Goal: Task Accomplishment & Management: Complete application form

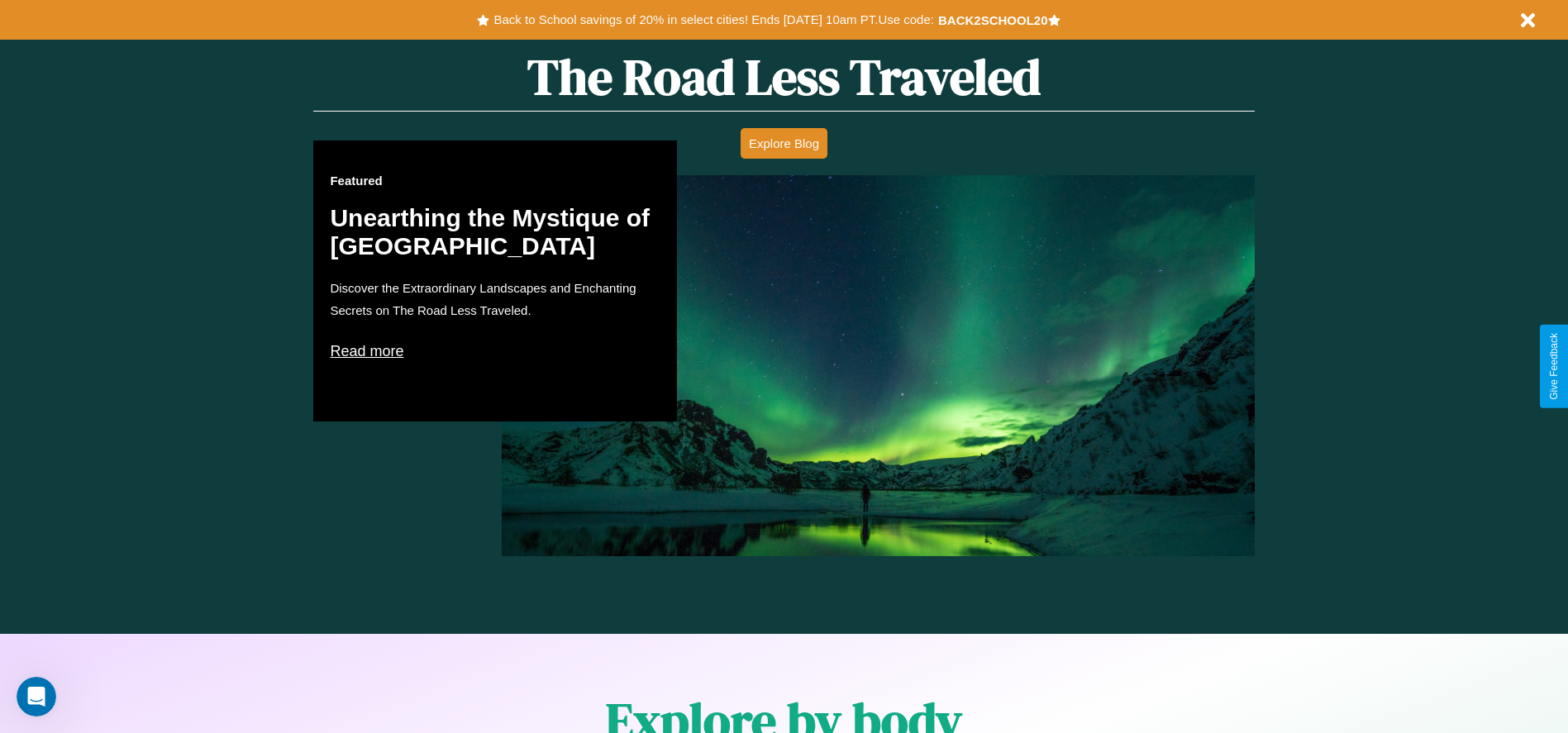
scroll to position [1442, 0]
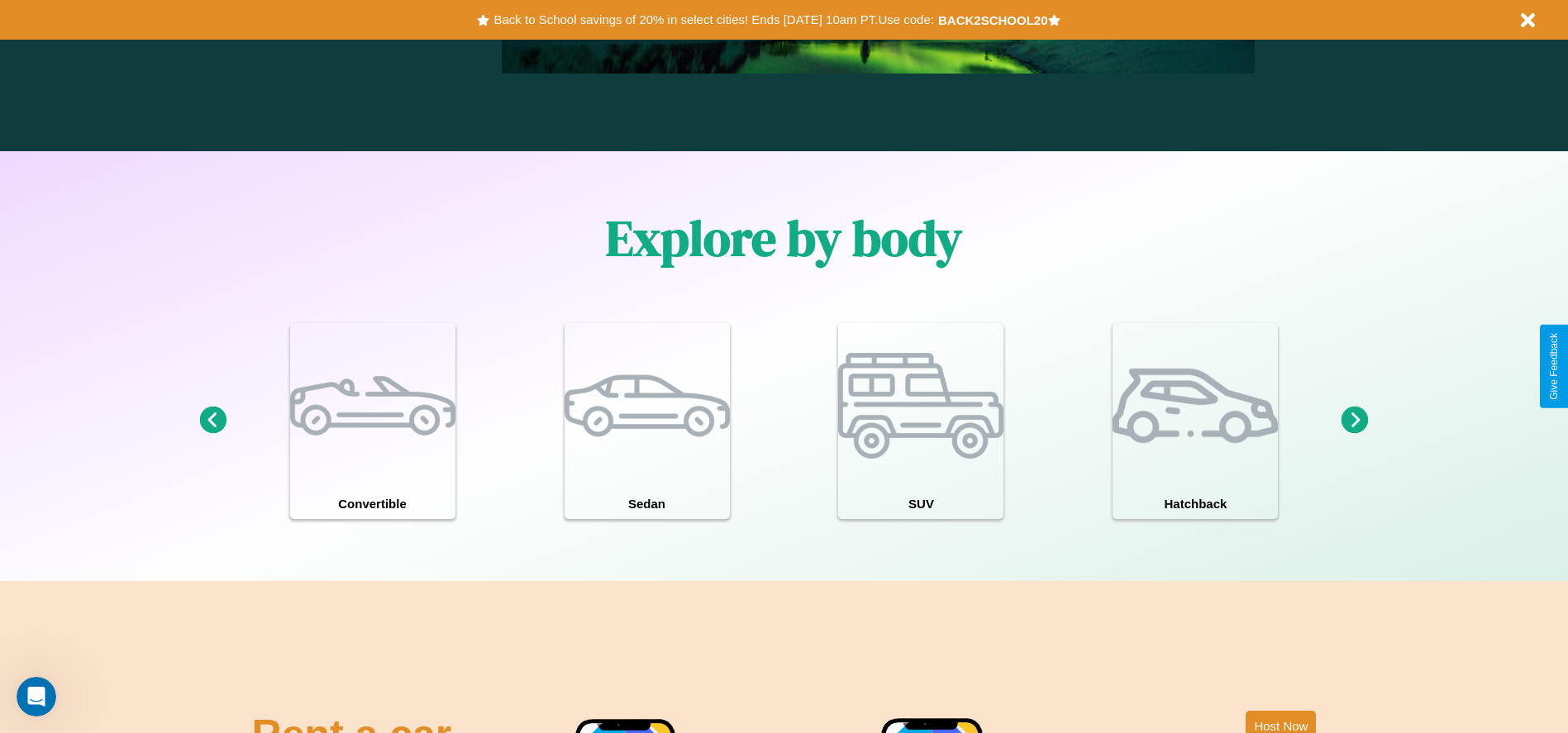
click at [1355, 420] on icon at bounding box center [1355, 420] width 27 height 27
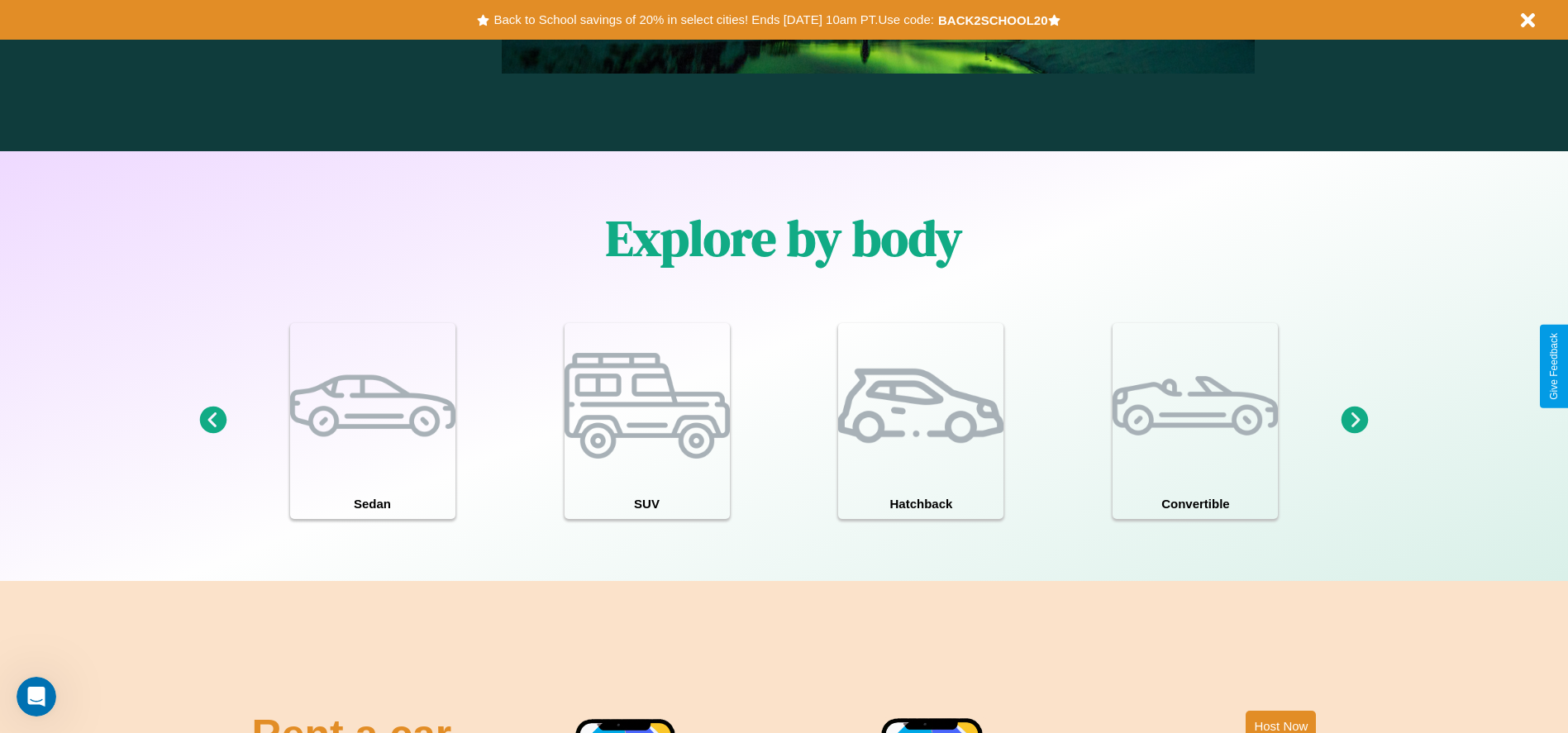
click at [212, 420] on icon at bounding box center [213, 420] width 27 height 27
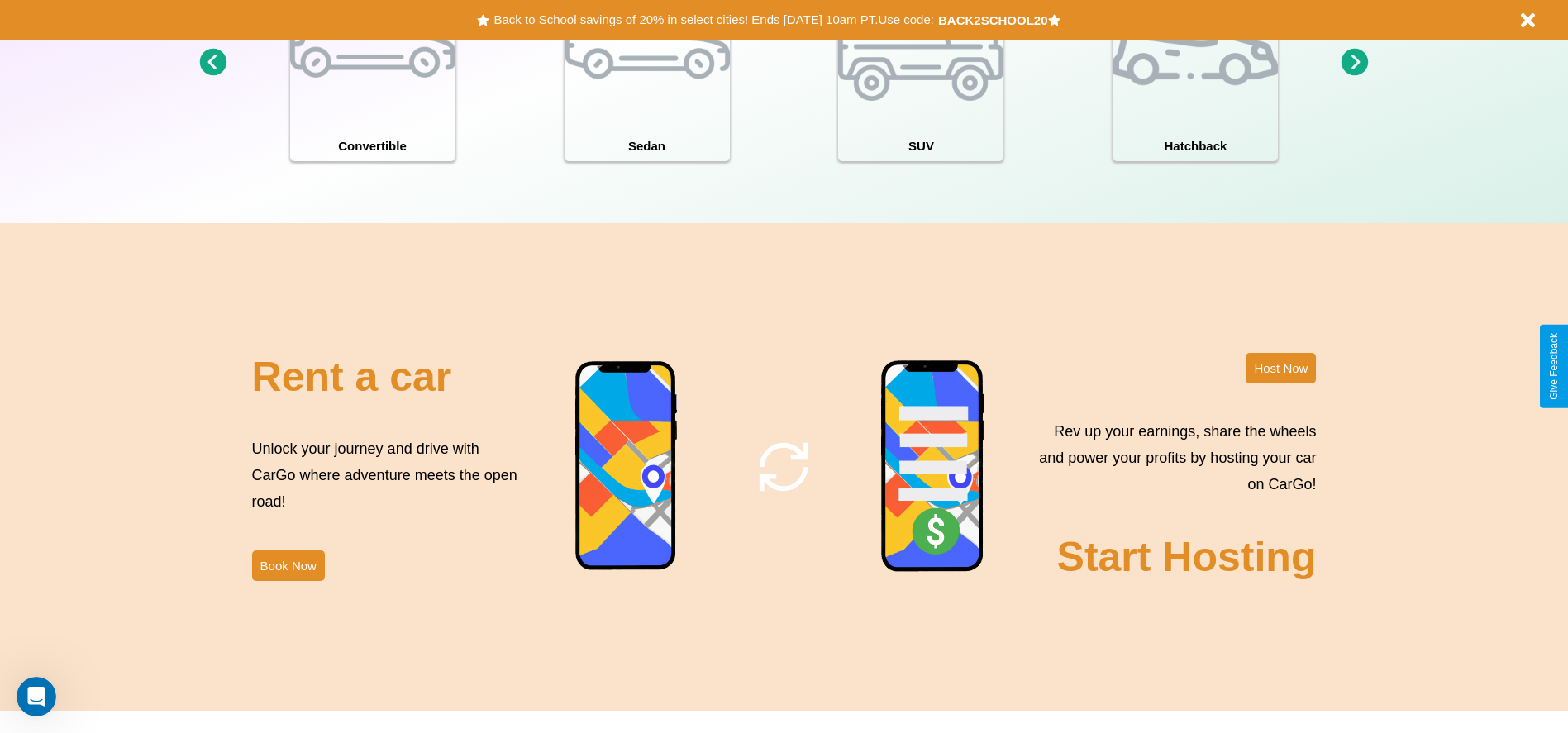
scroll to position [1801, 0]
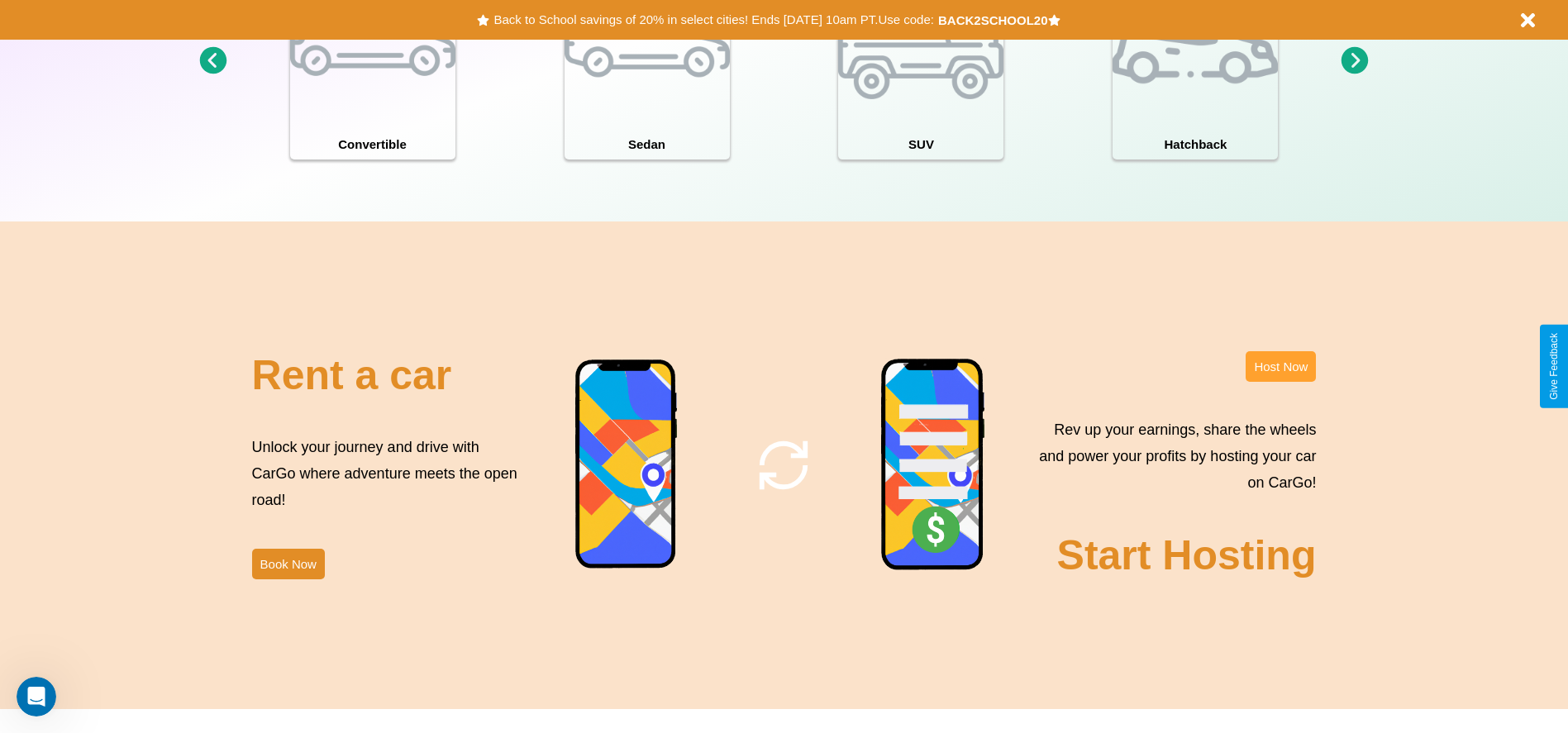
click at [1280, 366] on button "Host Now" at bounding box center [1280, 366] width 70 height 30
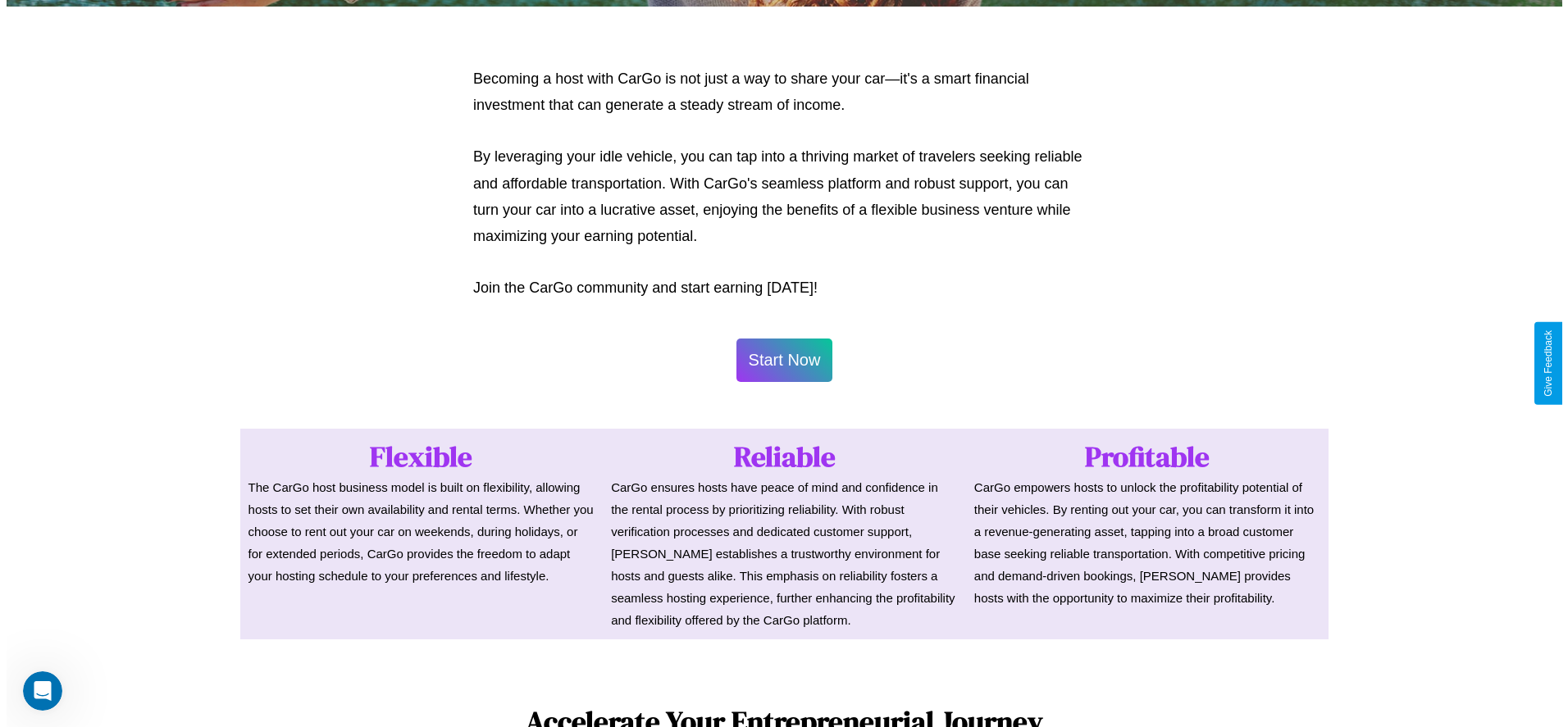
scroll to position [797, 0]
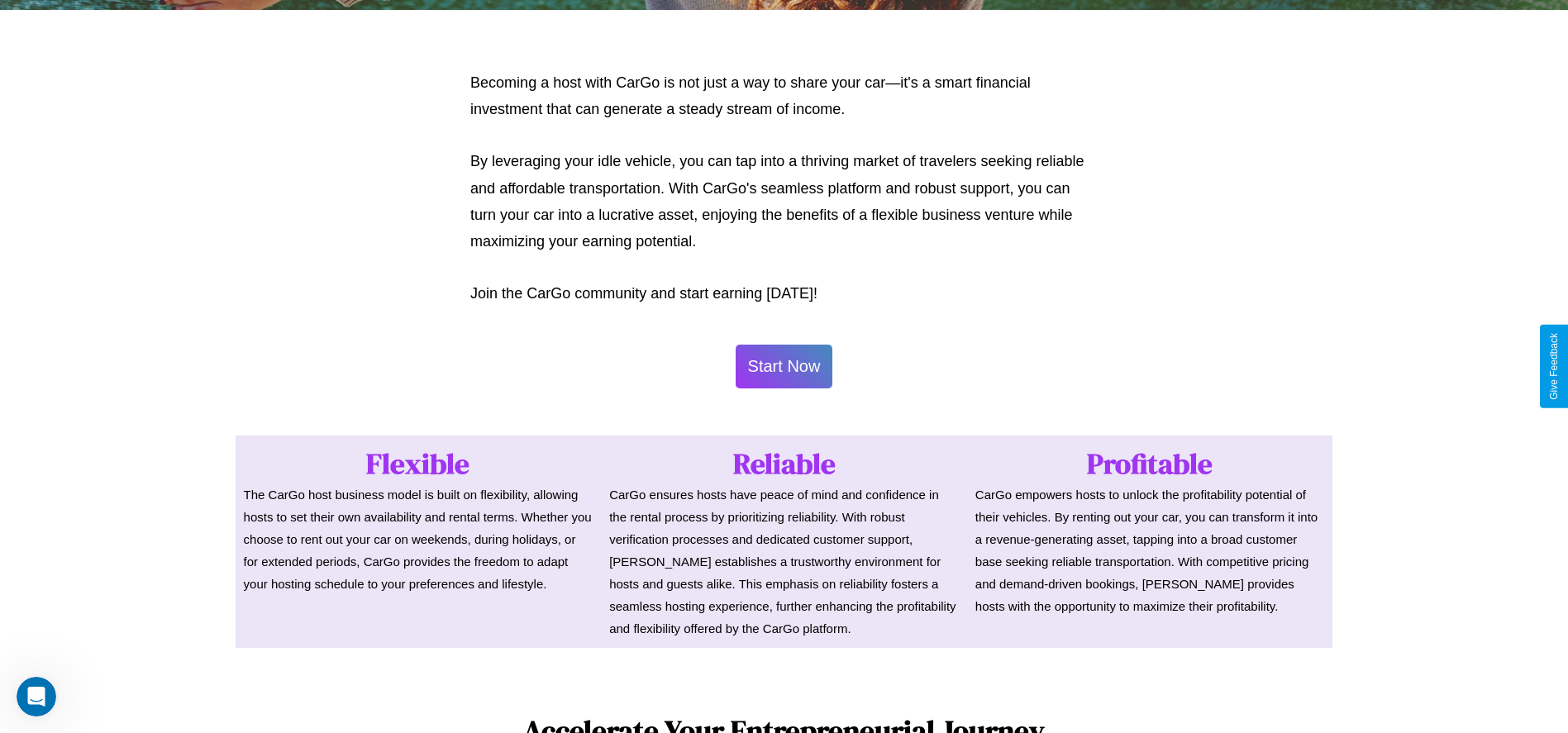
click at [784, 366] on button "Start Now" at bounding box center [784, 366] width 98 height 44
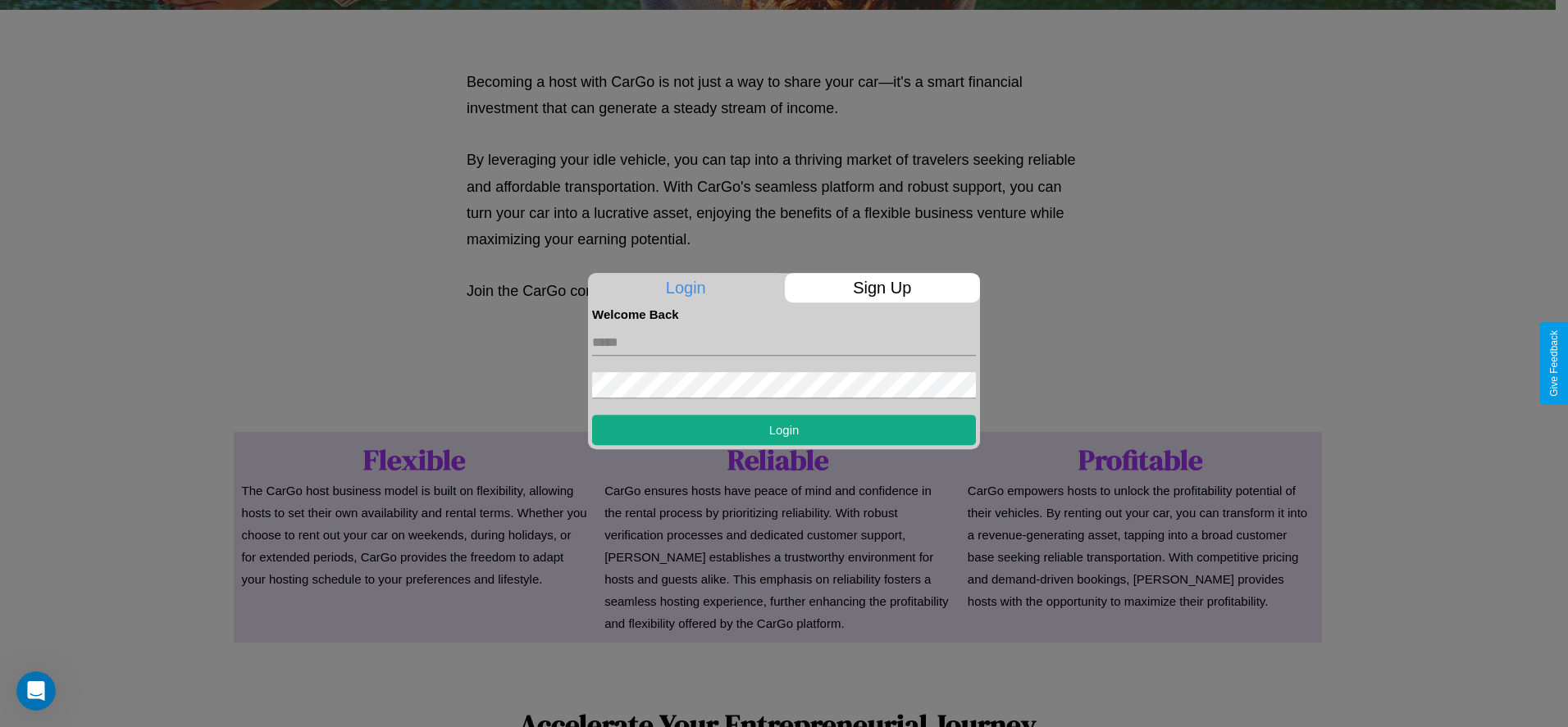
click at [881, 287] on p "Sign Up" at bounding box center [882, 287] width 196 height 30
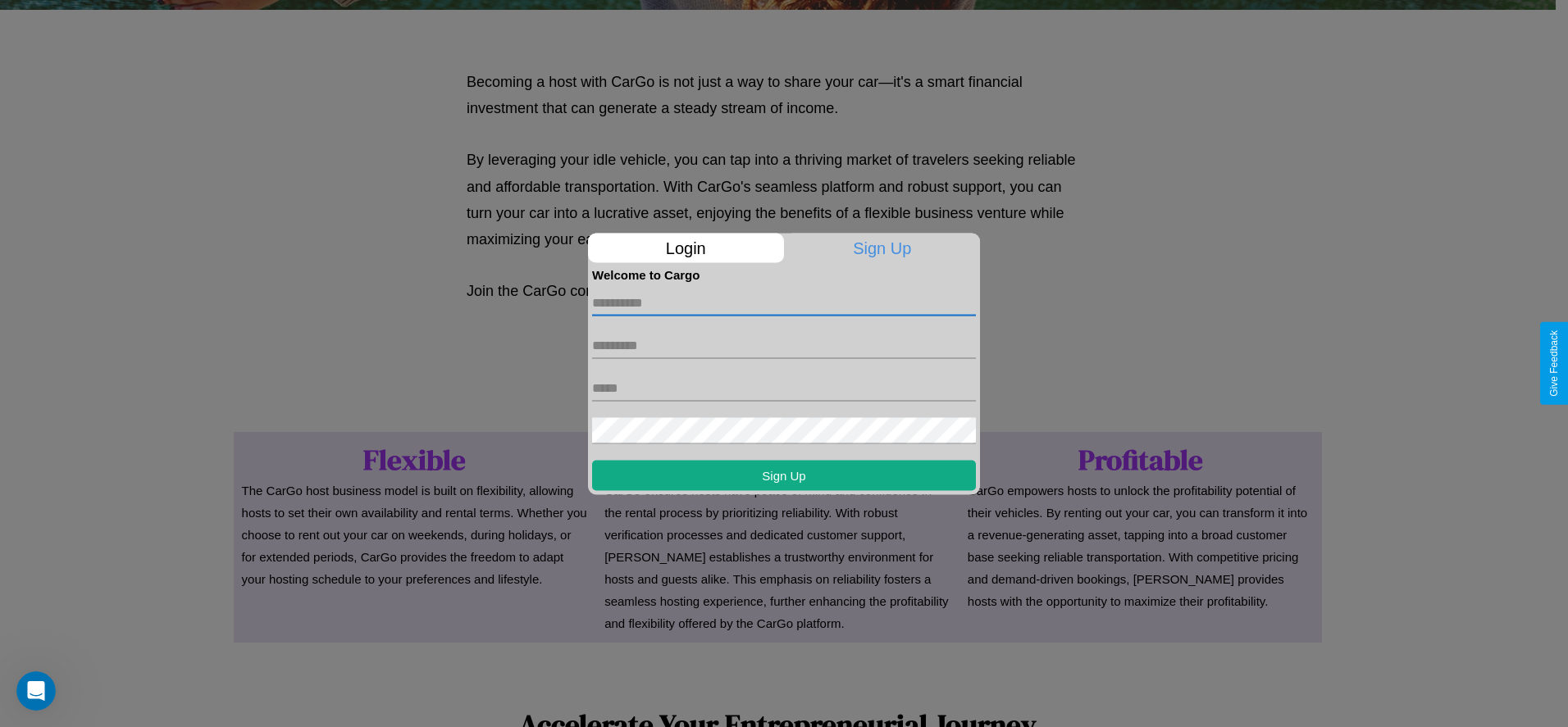
click at [784, 303] on input "text" at bounding box center [784, 302] width 384 height 26
type input "*******"
click at [784, 345] on input "text" at bounding box center [784, 344] width 384 height 26
type input "*******"
click at [784, 388] on input "text" at bounding box center [784, 387] width 384 height 26
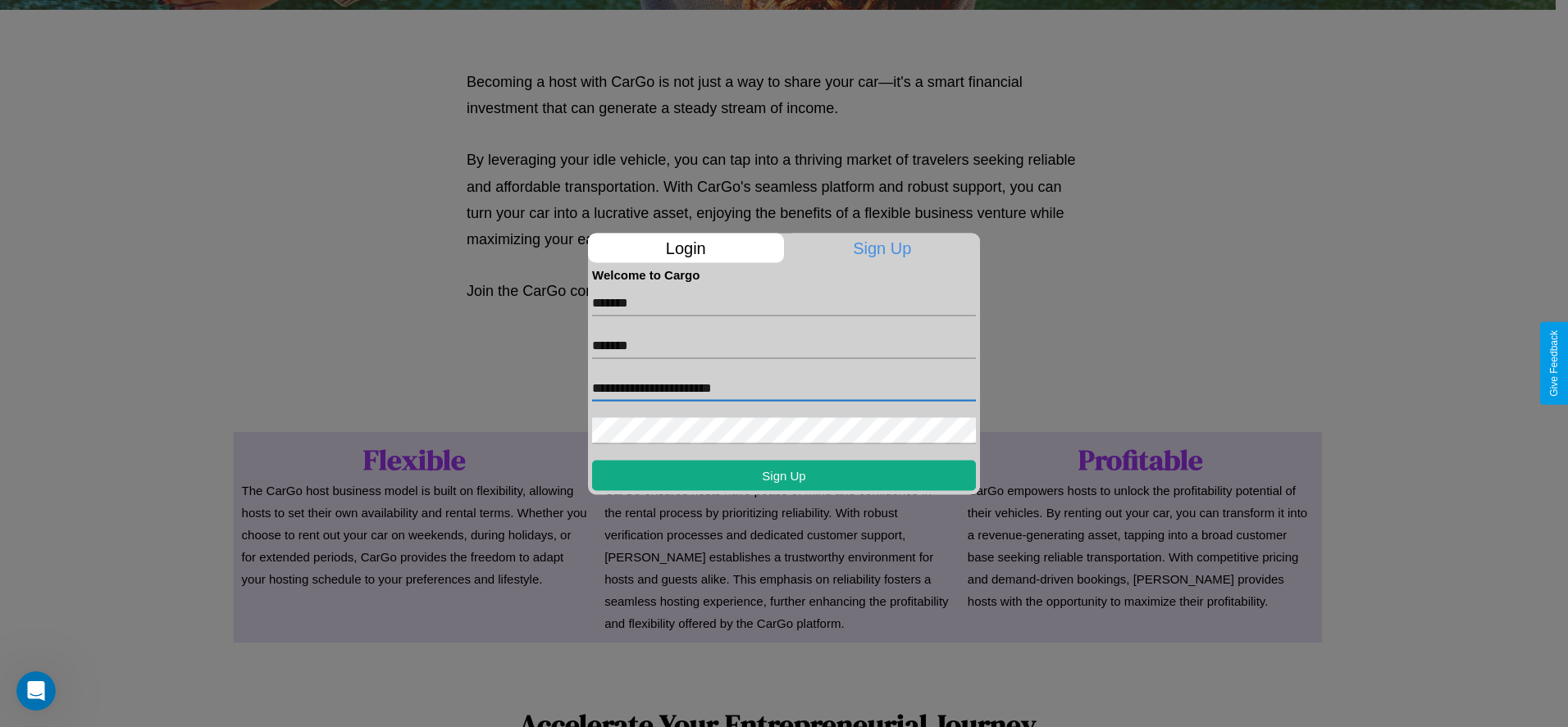
type input "**********"
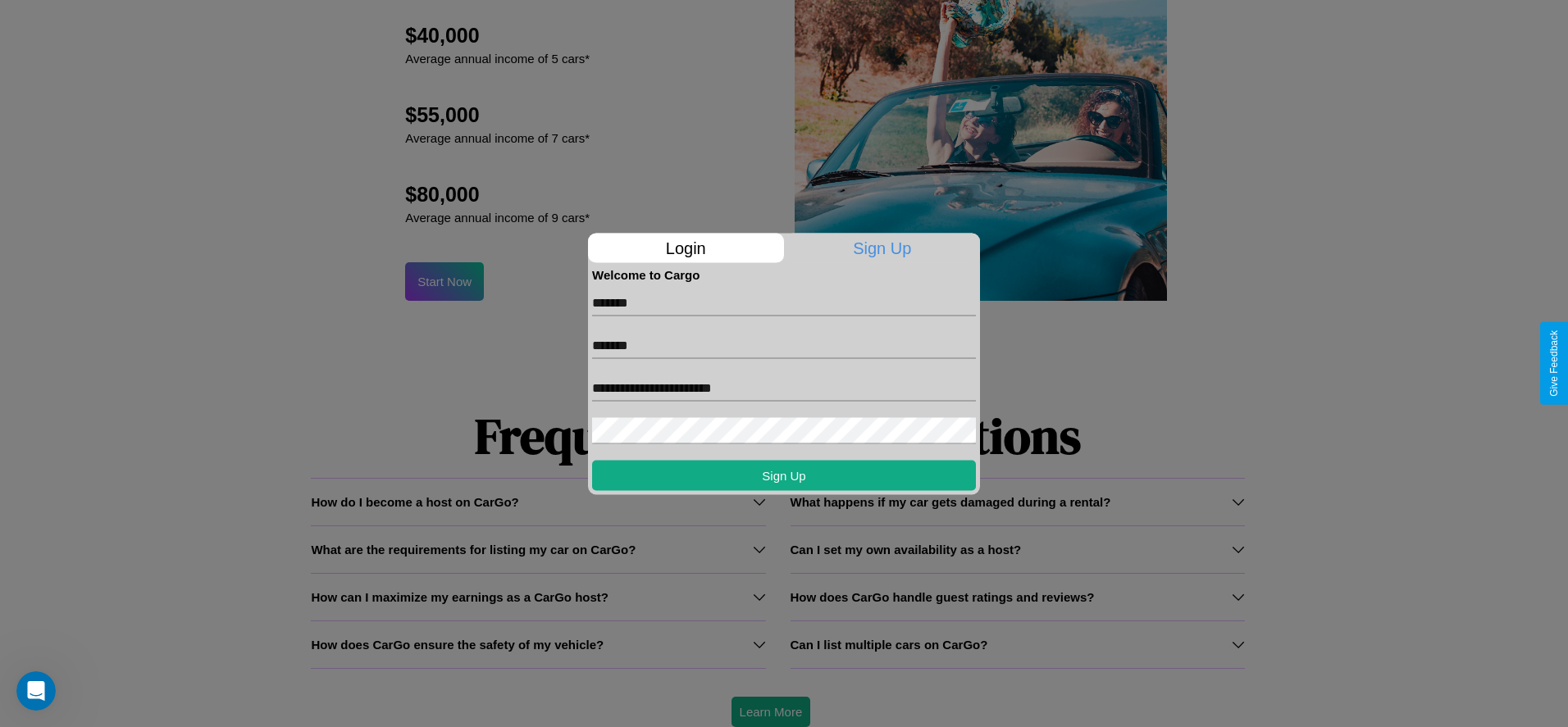
click at [770, 712] on div at bounding box center [784, 364] width 1568 height 727
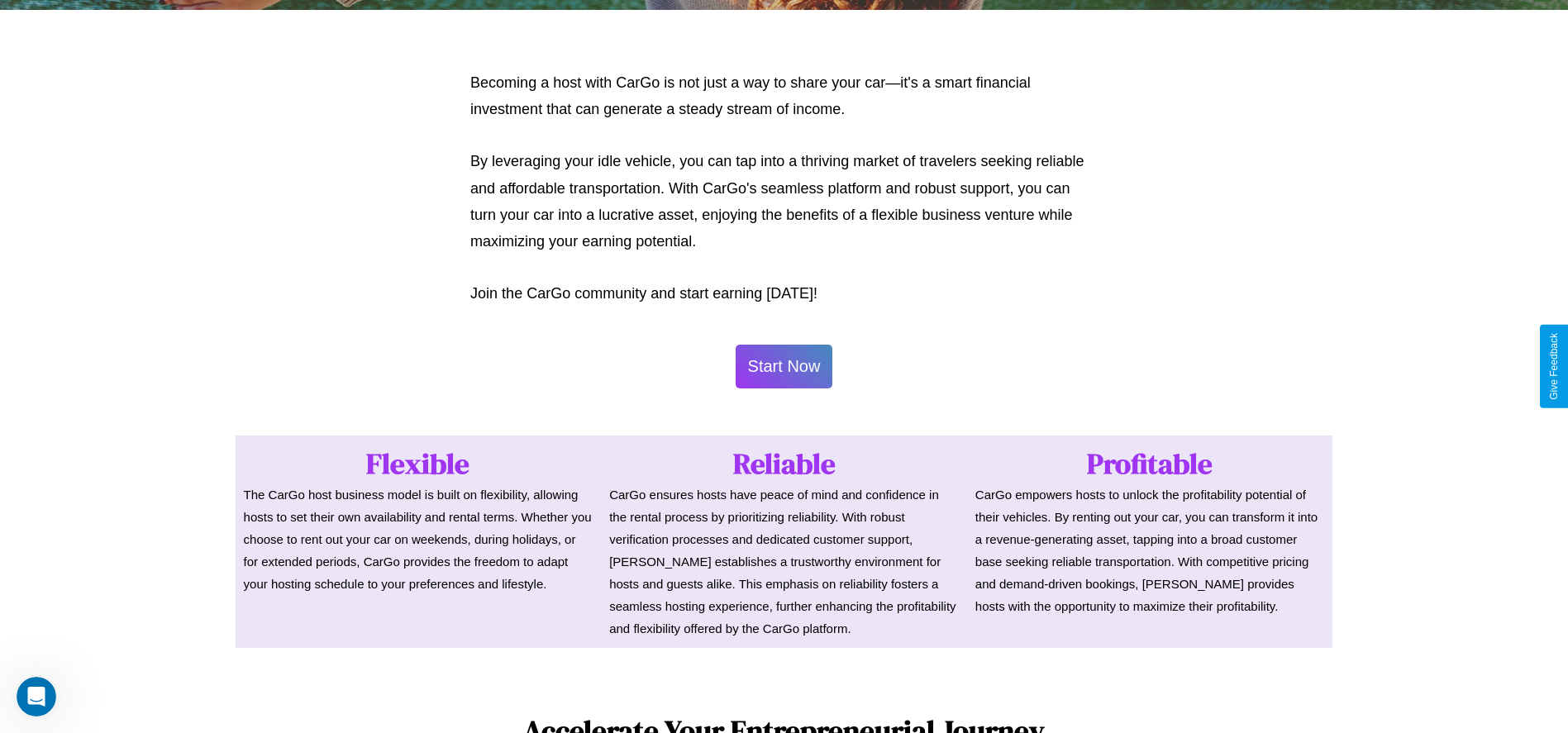
click at [784, 366] on button "Start Now" at bounding box center [784, 366] width 98 height 44
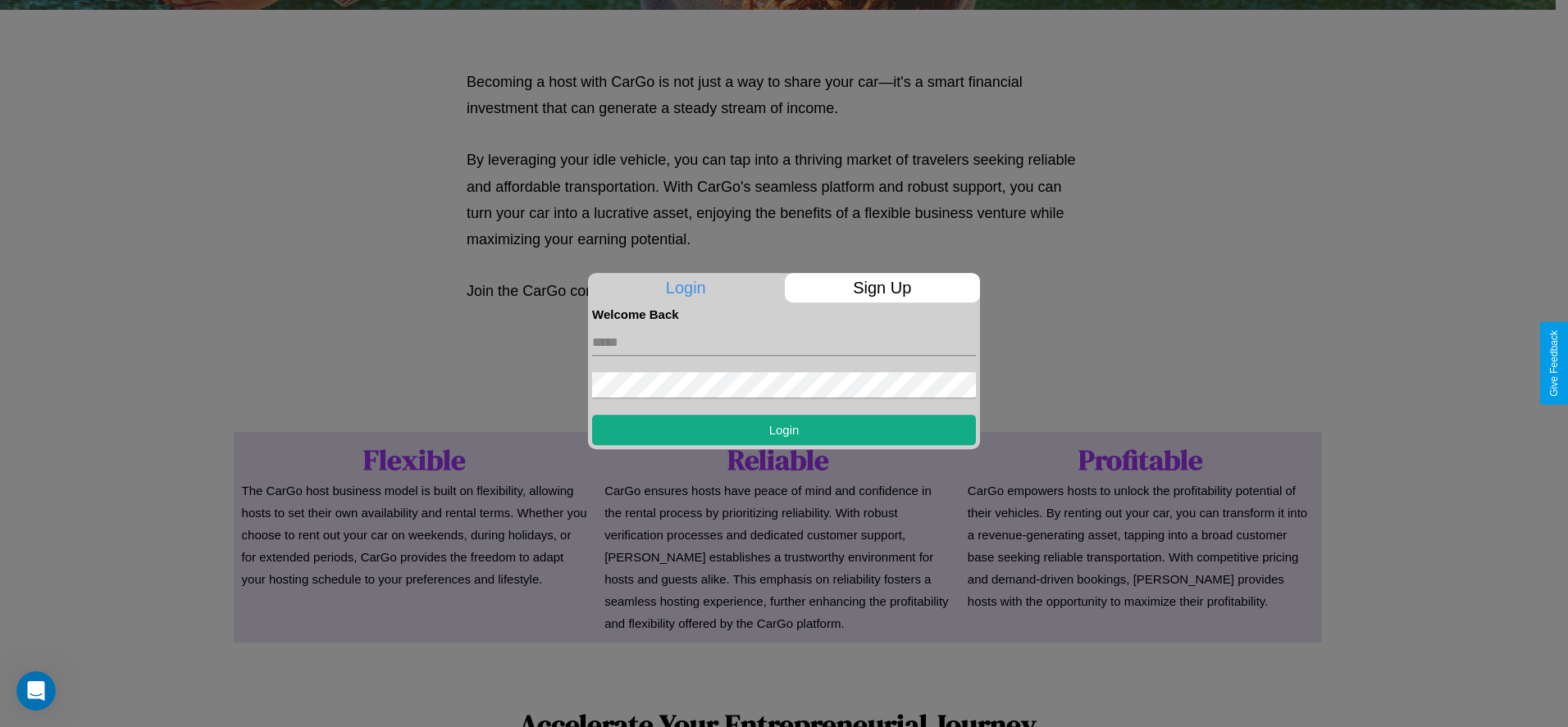
scroll to position [0, 0]
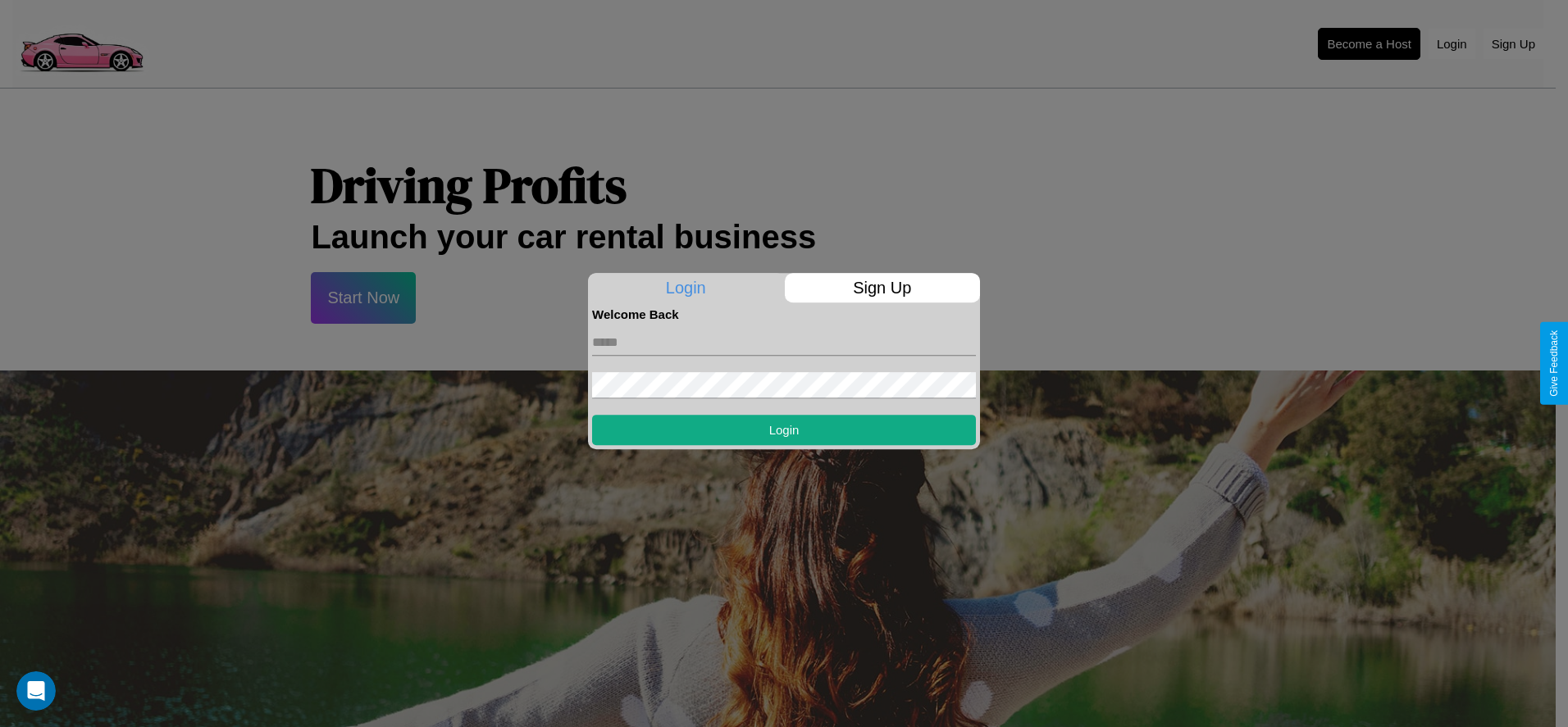
click at [1368, 44] on div at bounding box center [784, 364] width 1568 height 727
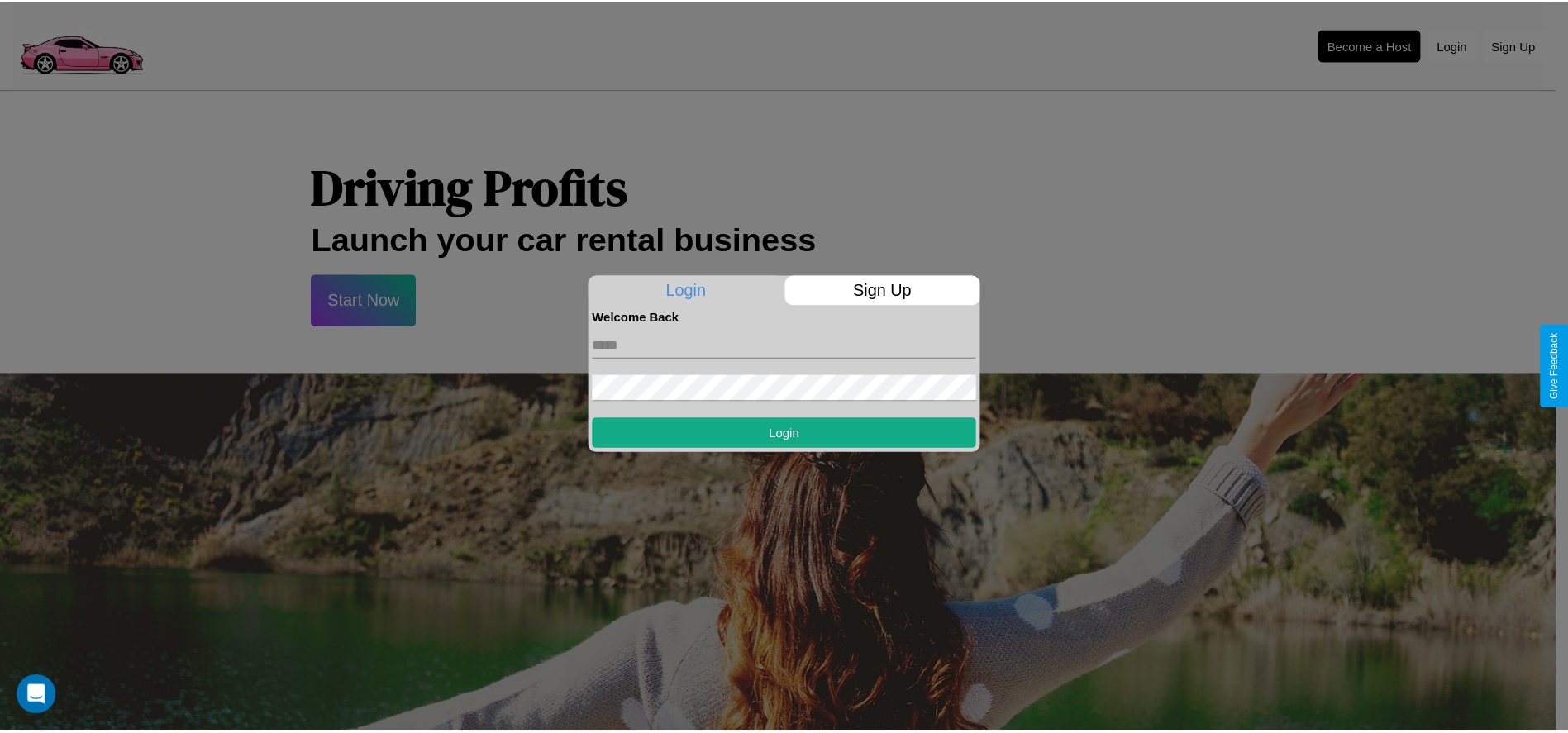
scroll to position [803, 0]
